Goal: Feedback & Contribution: Submit feedback/report problem

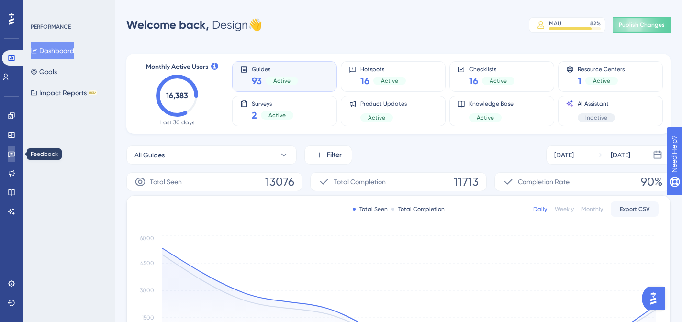
click at [11, 158] on link at bounding box center [12, 153] width 8 height 15
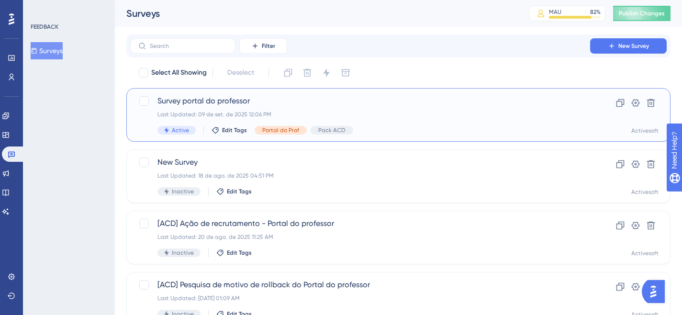
click at [215, 107] on div "Survey portal do professor Last Updated: 09 de set. de 2025 12:06 PM Active Edi…" at bounding box center [359, 114] width 405 height 39
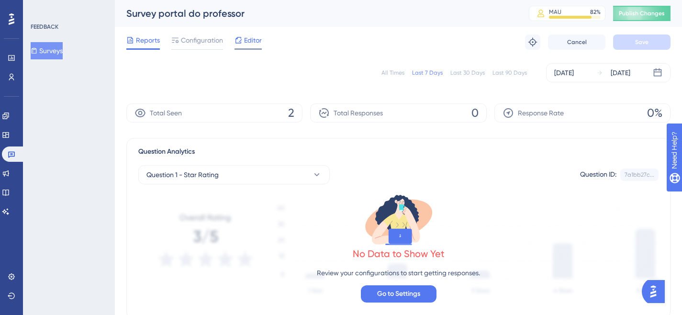
click at [247, 38] on span "Editor" at bounding box center [253, 39] width 18 height 11
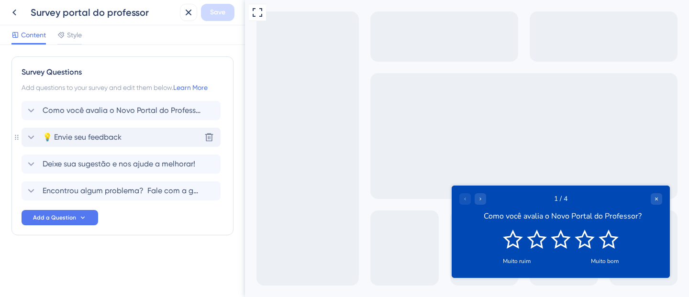
click at [110, 136] on span "💡 Envie seu feedback" at bounding box center [82, 137] width 79 height 11
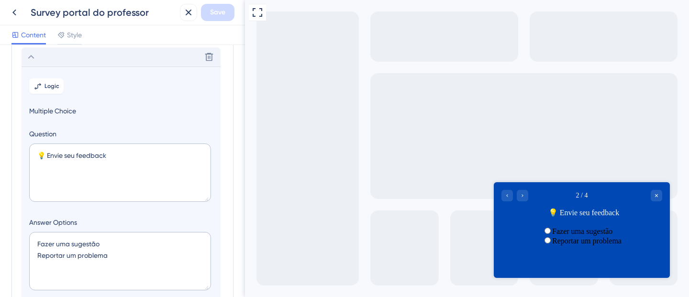
scroll to position [83, 0]
click at [552, 234] on span "radio group" at bounding box center [552, 231] width 0 height 8
click at [545, 234] on input "radio group" at bounding box center [548, 231] width 6 height 6
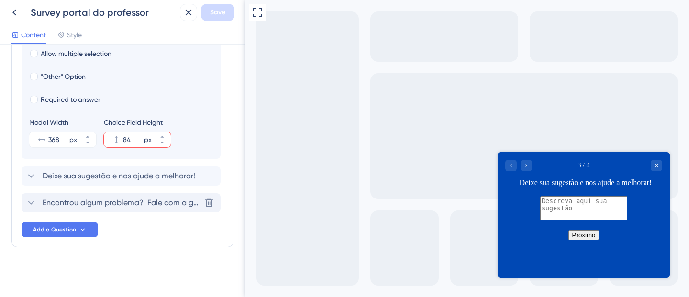
click at [151, 202] on span "Encontrou algum problema? Fale com a gente e ajude a melhorar!" at bounding box center [122, 202] width 158 height 11
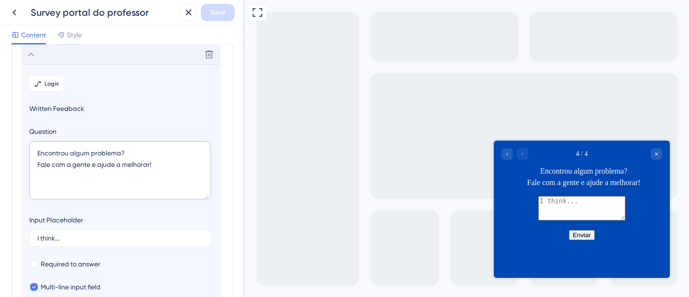
scroll to position [0, 0]
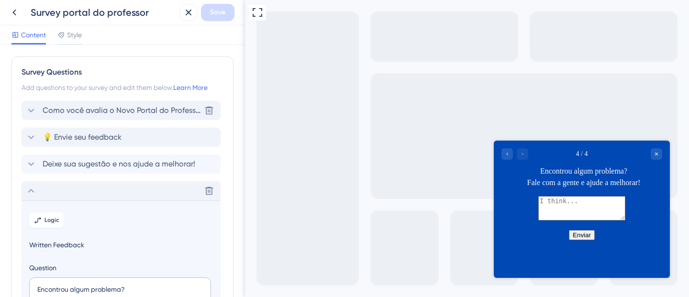
click at [129, 104] on div "Como você avalia o Novo Portal do Professor? Delete" at bounding box center [121, 110] width 199 height 19
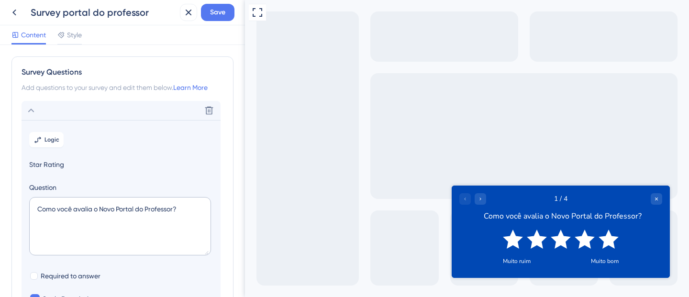
click at [610, 241] on icon "Rate 5 star" at bounding box center [609, 238] width 20 height 19
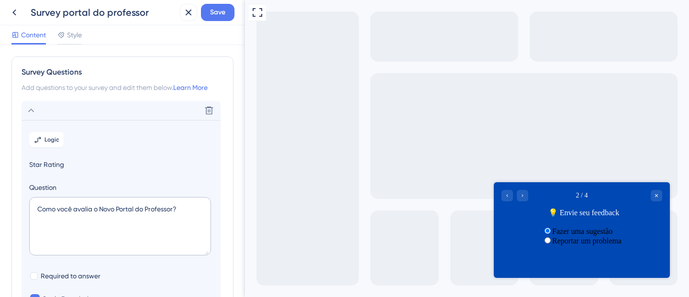
click at [598, 233] on div "Fazer uma sugestão" at bounding box center [581, 231] width 79 height 10
click at [593, 245] on div "Reportar um problema" at bounding box center [581, 241] width 79 height 10
click at [505, 193] on icon "Go to Question 1" at bounding box center [507, 196] width 6 height 6
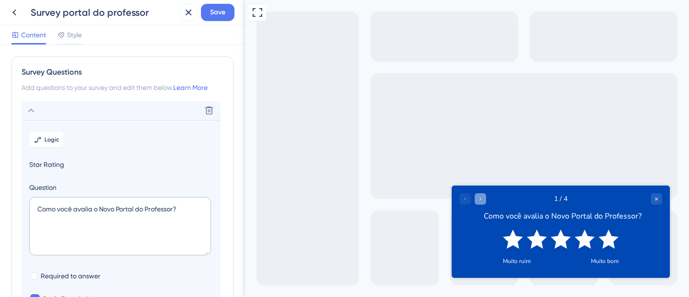
click at [482, 199] on icon "Go to Question 2" at bounding box center [481, 199] width 6 height 6
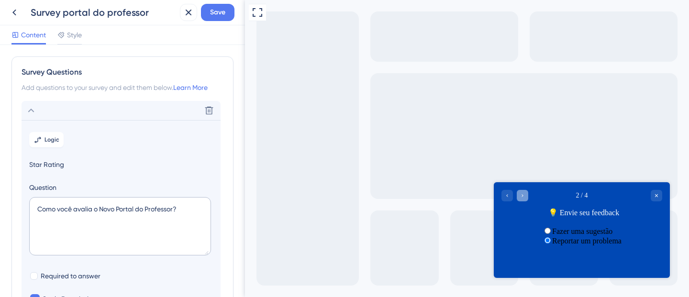
click at [525, 196] on div "Go to Question 3" at bounding box center [522, 195] width 11 height 11
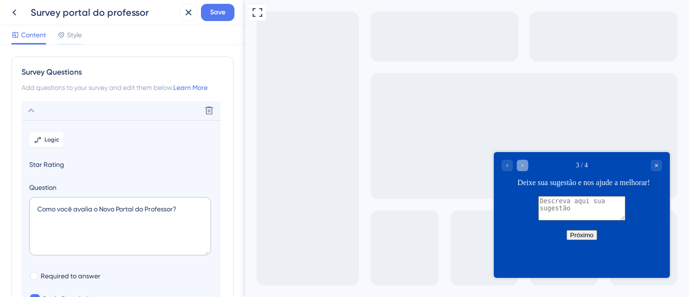
click at [523, 167] on icon "Go to Question 4" at bounding box center [523, 165] width 6 height 6
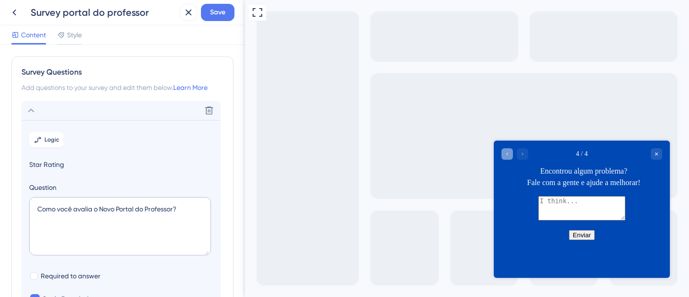
click at [509, 155] on icon "Go to Question 3" at bounding box center [507, 154] width 6 height 6
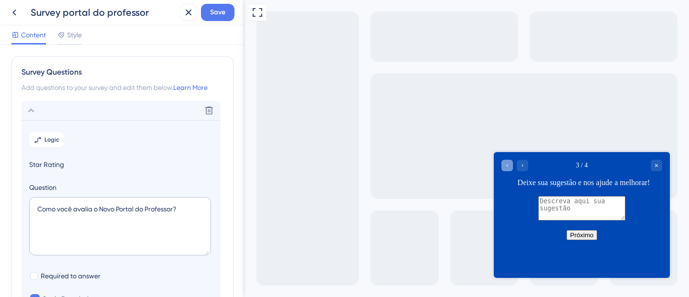
click at [509, 163] on icon "Go to Question 2" at bounding box center [507, 165] width 6 height 6
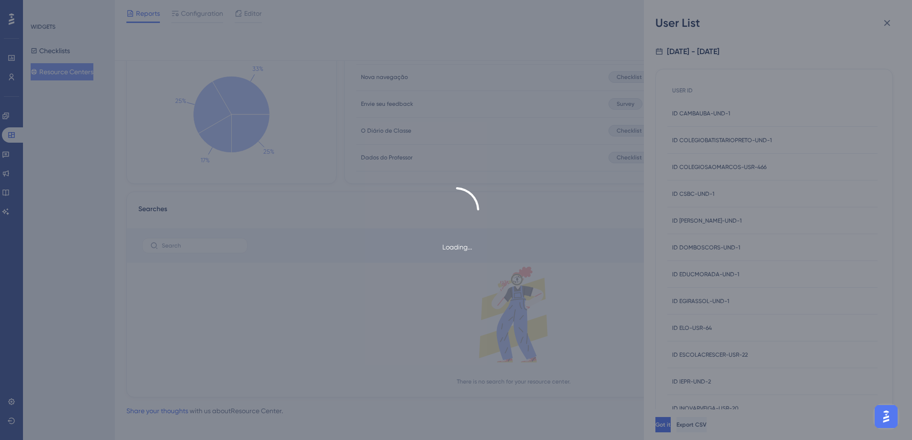
scroll to position [262, 0]
